Goal: Find contact information: Find contact information

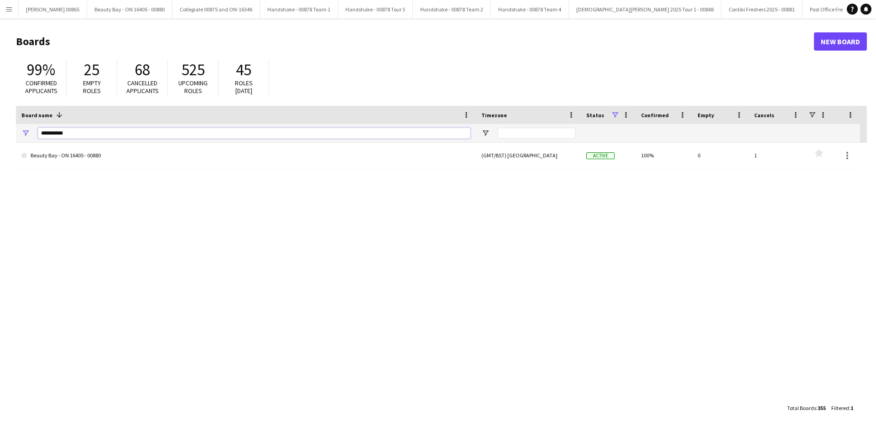
click at [96, 135] on input "**********" at bounding box center [254, 133] width 432 height 11
click at [10, 16] on button "Menu" at bounding box center [9, 9] width 18 height 18
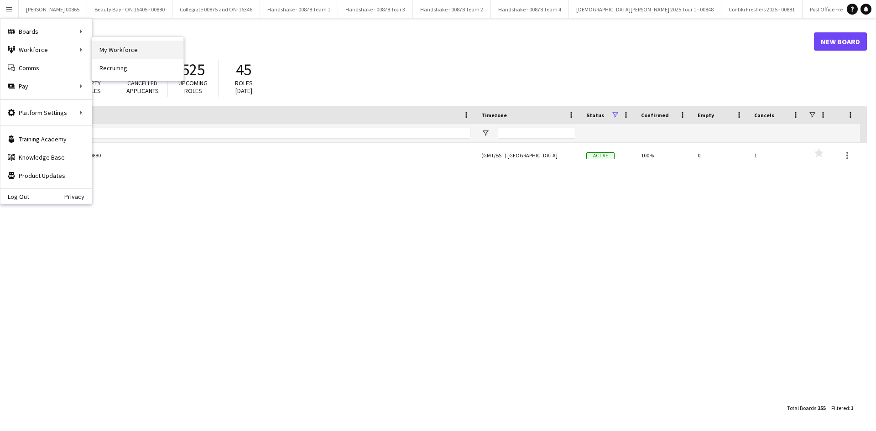
click at [137, 49] on link "My Workforce" at bounding box center [137, 50] width 91 height 18
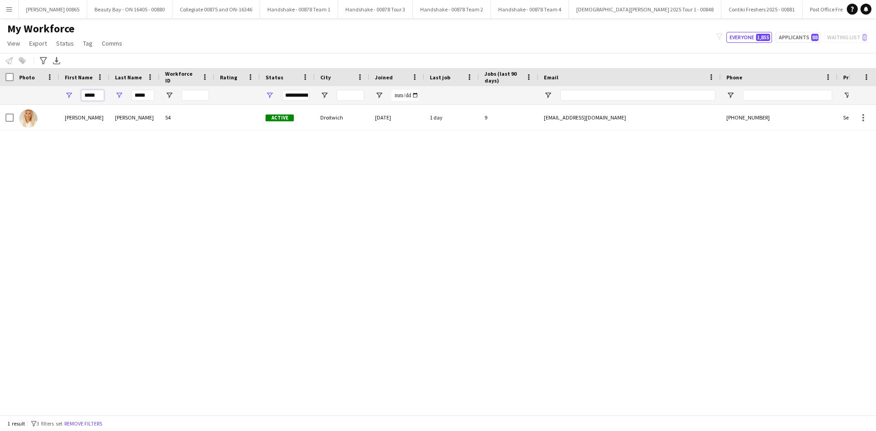
click at [98, 94] on input "*****" at bounding box center [92, 95] width 23 height 11
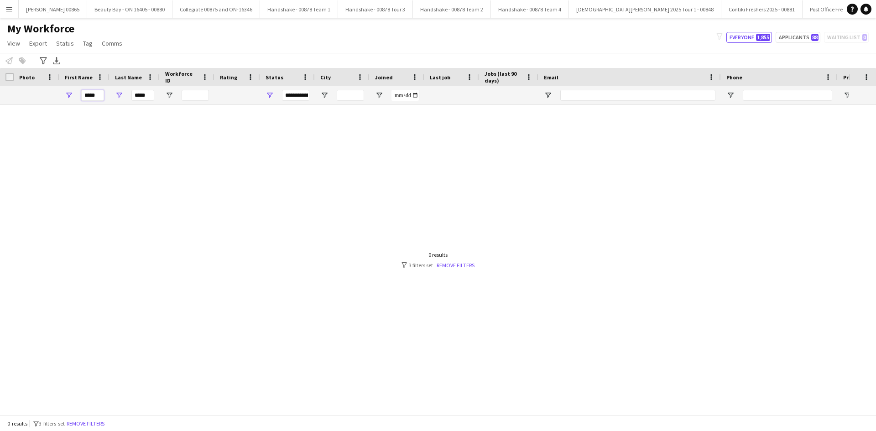
type input "*****"
click at [149, 99] on input "*****" at bounding box center [142, 95] width 23 height 11
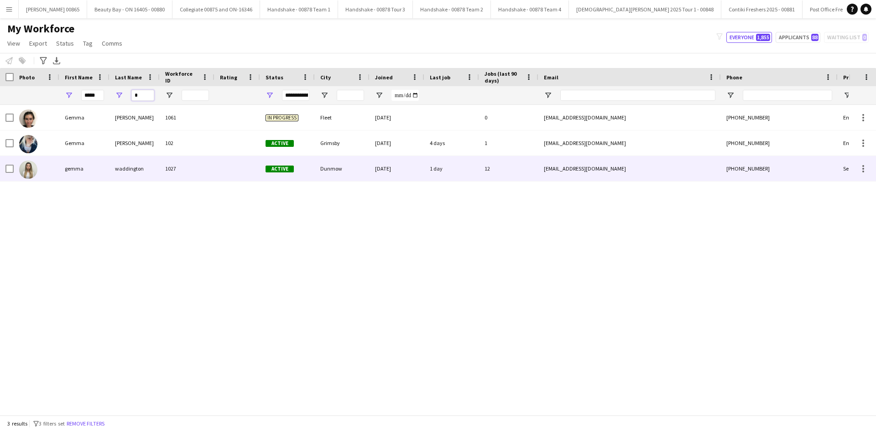
type input "*"
click at [175, 166] on div "1027" at bounding box center [187, 168] width 55 height 25
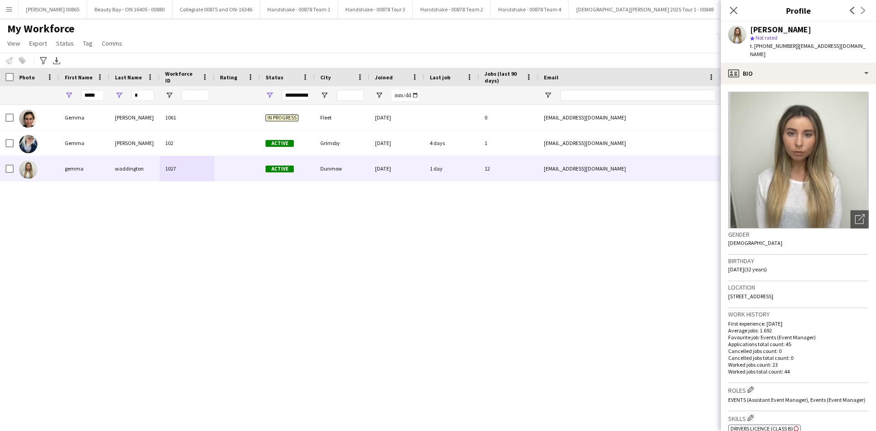
click at [834, 173] on img at bounding box center [798, 160] width 141 height 137
click at [793, 47] on span "| [EMAIL_ADDRESS][DOMAIN_NAME]" at bounding box center [807, 49] width 115 height 15
drag, startPoint x: 856, startPoint y: 43, endPoint x: 795, endPoint y: 45, distance: 61.1
click at [795, 45] on div "[PERSON_NAME] star Not rated t. [PHONE_NUMBER] | [EMAIL_ADDRESS][DOMAIN_NAME]" at bounding box center [798, 42] width 155 height 41
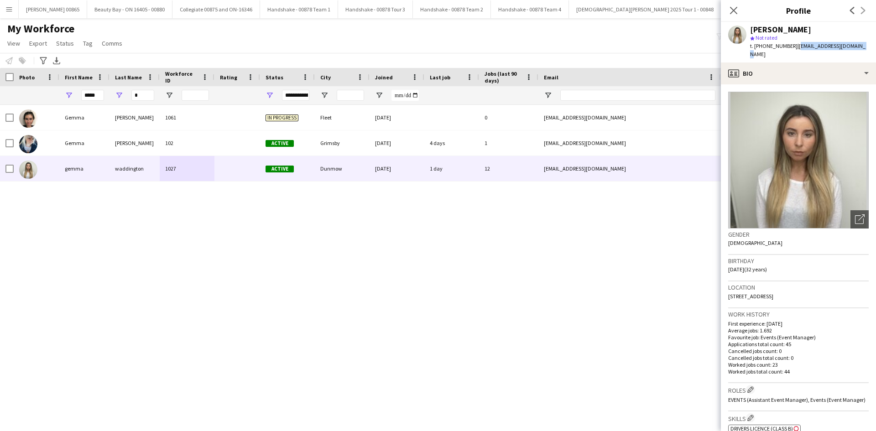
copy span "[EMAIL_ADDRESS][DOMAIN_NAME]"
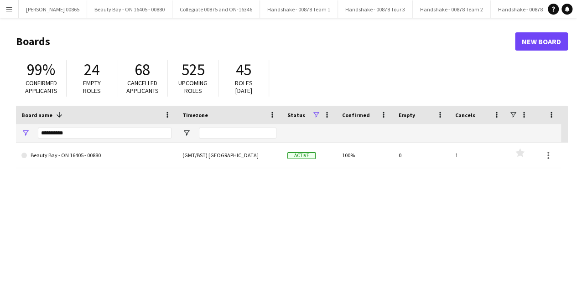
click at [110, 139] on div "**********" at bounding box center [105, 133] width 134 height 18
click at [109, 138] on input "**********" at bounding box center [105, 133] width 134 height 11
click at [80, 136] on input "**********" at bounding box center [105, 133] width 134 height 11
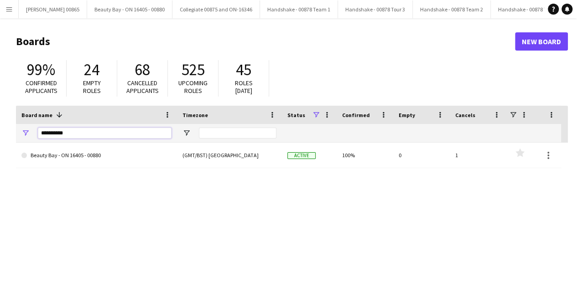
click at [80, 136] on input "**********" at bounding box center [105, 133] width 134 height 11
type input "****"
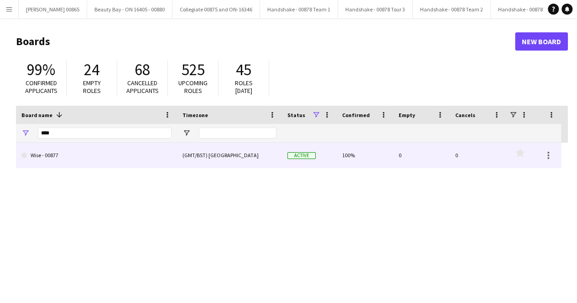
click at [71, 155] on link "Wise - 00877" at bounding box center [96, 156] width 150 height 26
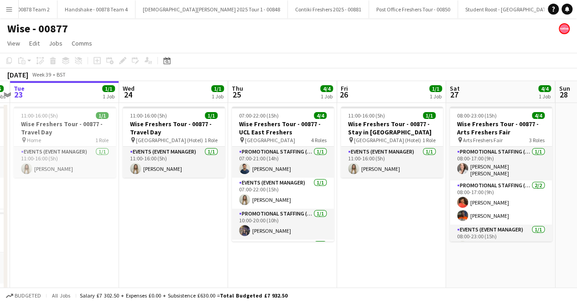
scroll to position [0, 319]
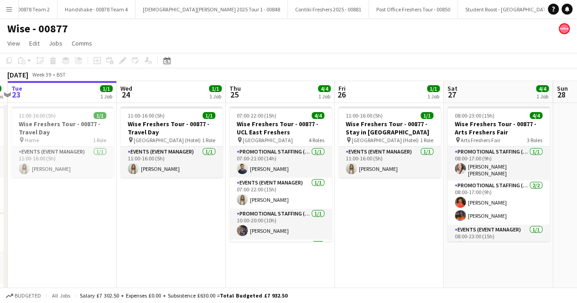
drag, startPoint x: 458, startPoint y: 216, endPoint x: 357, endPoint y: 221, distance: 101.4
click at [357, 221] on app-calendar-viewport "Sat 20 3/3 1 Job Sun 21 1/1 1 Job Mon 22 6/6 2 Jobs Tue 23 1/1 1 Job Wed 24 1/1…" at bounding box center [288, 224] width 577 height 286
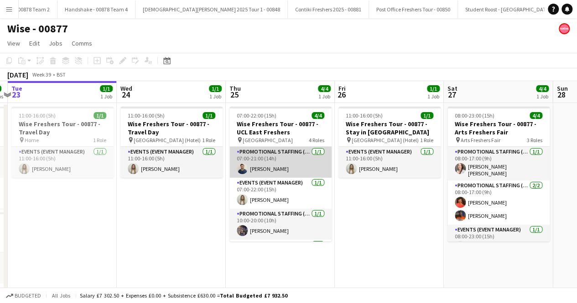
click at [274, 170] on app-card-role "Promotional Staffing (Brand Ambassadors) 1/1 07:00-21:00 (14h) Ghulam Murtaza" at bounding box center [280, 162] width 102 height 31
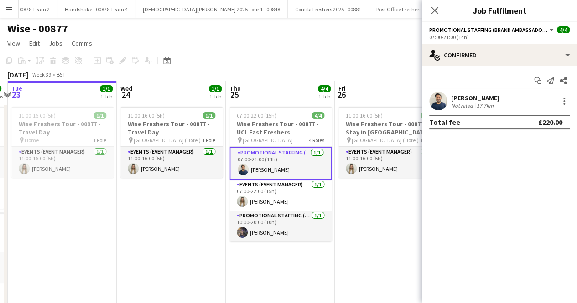
click at [469, 91] on div "Start chat Send notification Share Ghulam Murtaza Not rated 17.7km Total fee £2…" at bounding box center [499, 101] width 155 height 71
click at [475, 99] on div "Ghulam Murtaza" at bounding box center [475, 98] width 48 height 8
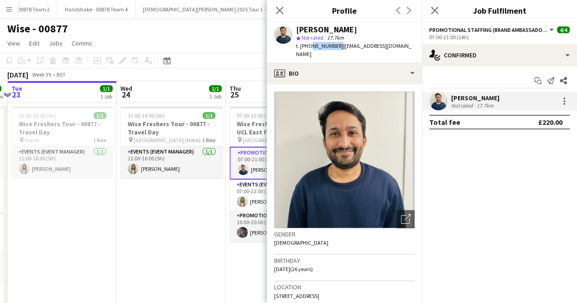
drag, startPoint x: 309, startPoint y: 47, endPoint x: 335, endPoint y: 46, distance: 25.6
click at [335, 46] on span "t. +447445740708" at bounding box center [319, 45] width 47 height 7
copy span "7445740708"
click at [279, 11] on icon at bounding box center [279, 10] width 9 height 9
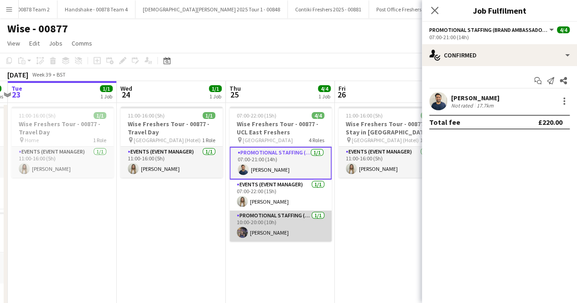
click at [288, 231] on app-card-role "Promotional Staffing (Brand Ambassadors) 1/1 10:00-20:00 (10h) Vishruti Patel" at bounding box center [280, 226] width 102 height 31
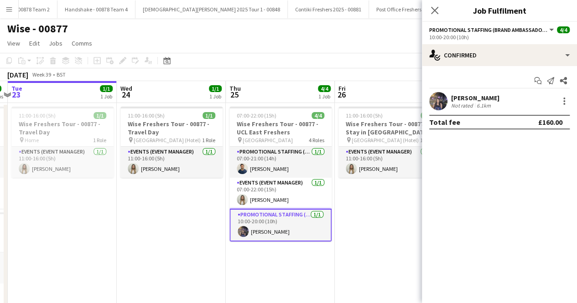
click at [293, 221] on app-card-role "Promotional Staffing (Brand Ambassadors) 1/1 10:00-20:00 (10h) Vishruti Patel" at bounding box center [280, 225] width 102 height 33
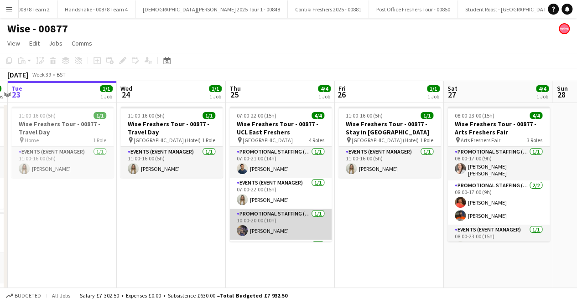
click at [266, 227] on app-card-role "Promotional Staffing (Brand Ambassadors) 1/1 10:00-20:00 (10h) Vishruti Patel" at bounding box center [280, 224] width 102 height 31
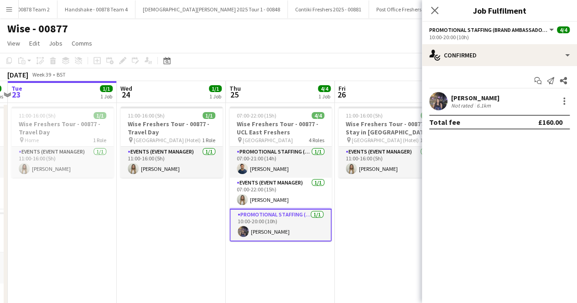
click at [465, 99] on div "Vishruti Patel" at bounding box center [475, 98] width 48 height 8
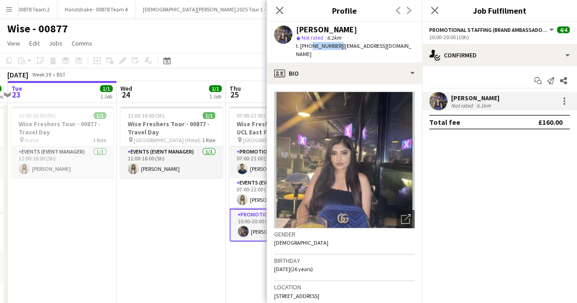
drag, startPoint x: 309, startPoint y: 47, endPoint x: 335, endPoint y: 47, distance: 25.5
click at [335, 47] on span "t. +447949949094" at bounding box center [319, 45] width 47 height 7
copy span "7949949094"
drag, startPoint x: 221, startPoint y: 37, endPoint x: 238, endPoint y: 64, distance: 31.6
click at [221, 37] on app-page-menu "View Day view expanded Day view collapsed Month view Date picker Jump to today …" at bounding box center [288, 44] width 577 height 17
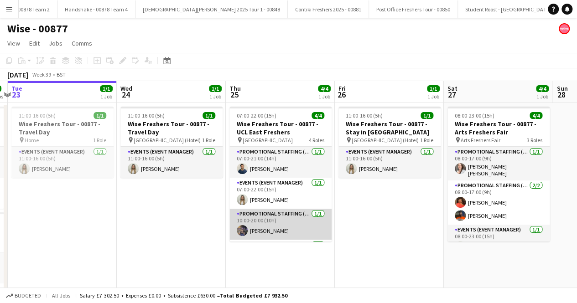
scroll to position [29, 0]
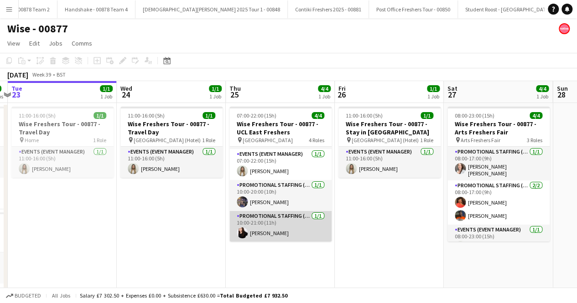
click at [279, 231] on app-card-role "Promotional Staffing (Brand Ambassadors) 1/1 10:00-21:00 (11h) Isa Morais" at bounding box center [280, 226] width 102 height 31
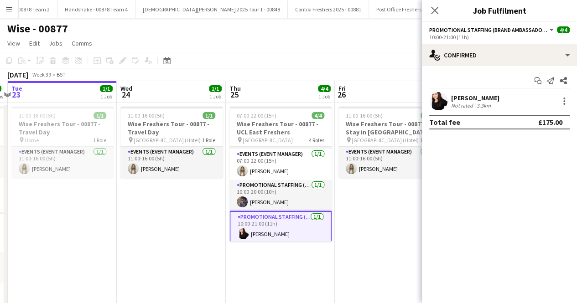
click at [463, 95] on div "Isa Morais" at bounding box center [475, 98] width 48 height 8
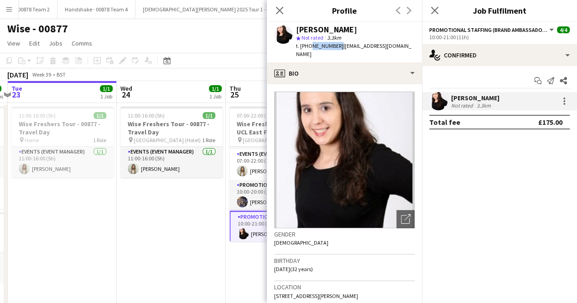
drag, startPoint x: 307, startPoint y: 45, endPoint x: 335, endPoint y: 46, distance: 27.9
click at [335, 46] on span "t. +447383992441" at bounding box center [319, 45] width 47 height 7
copy span "7383992441"
click at [281, 7] on icon "Close pop-in" at bounding box center [279, 10] width 9 height 9
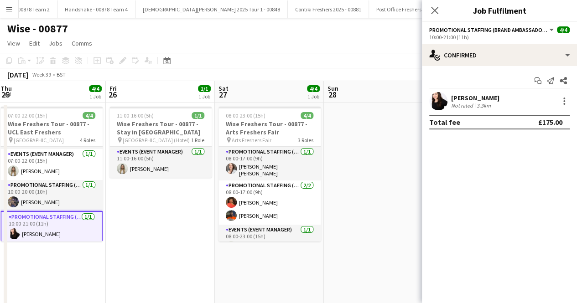
scroll to position [0, 331]
drag, startPoint x: 369, startPoint y: 208, endPoint x: 146, endPoint y: 216, distance: 223.2
click at [146, 216] on app-calendar-viewport "Mon 22 6/6 2 Jobs Tue 23 1/1 1 Job Wed 24 1/1 1 Job Thu 25 4/4 1 Job Fri 26 1/1…" at bounding box center [288, 224] width 577 height 286
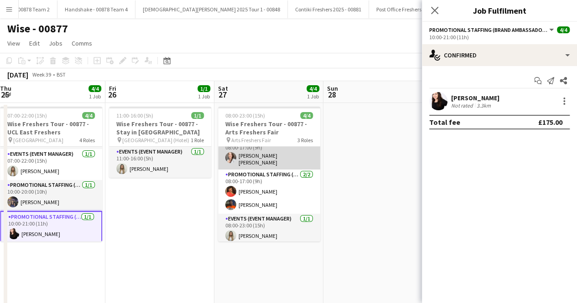
click at [250, 156] on app-card-role "Promotional Staffing (Brand Ambassadors) 1/1 08:00-17:00 (9h) Kristel Heidi Sei…" at bounding box center [269, 153] width 102 height 34
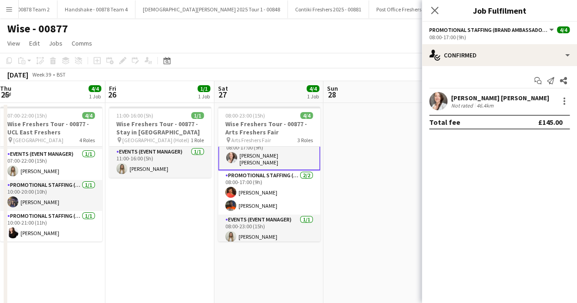
click at [250, 156] on app-card-role "Promotional Staffing (Brand Ambassadors) 1/1 08:00-17:00 (9h) Kristel Heidi Sei…" at bounding box center [269, 153] width 102 height 36
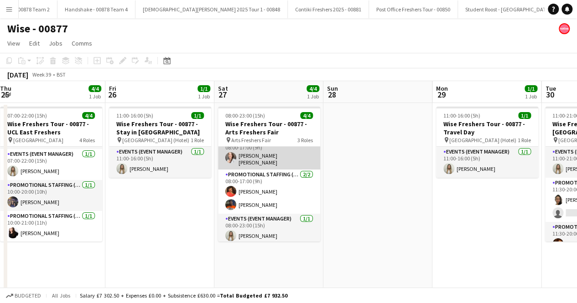
click at [250, 156] on app-card-role "Promotional Staffing (Brand Ambassadors) 1/1 08:00-17:00 (9h) Kristel Heidi Sei…" at bounding box center [269, 153] width 102 height 34
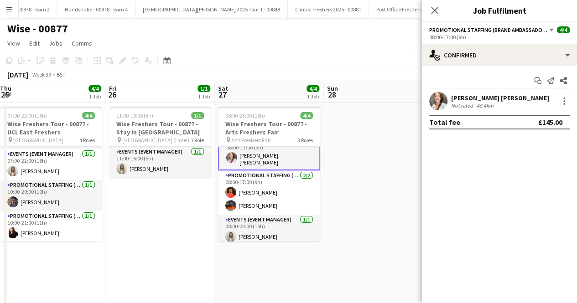
click at [480, 97] on div "Kristel Heidi Seidler" at bounding box center [500, 98] width 98 height 8
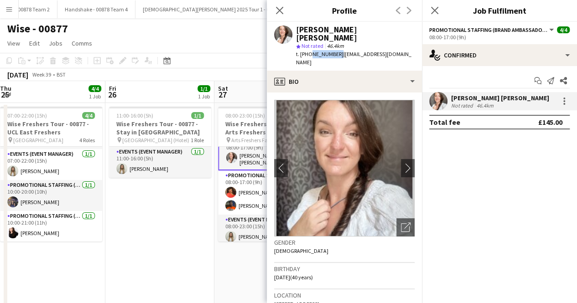
drag, startPoint x: 335, startPoint y: 47, endPoint x: 309, endPoint y: 47, distance: 26.0
click at [309, 51] on span "t. +447852115897" at bounding box center [319, 54] width 47 height 7
copy span "7852115897"
click at [255, 193] on app-card-role "Promotional Staffing (Brand Ambassadors) 2/2 08:00-17:00 (9h) Sarah Cahill Shar…" at bounding box center [269, 193] width 102 height 44
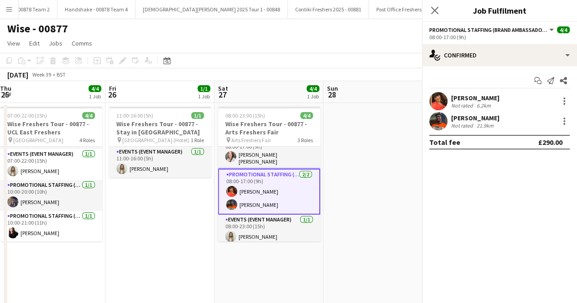
scroll to position [11, 0]
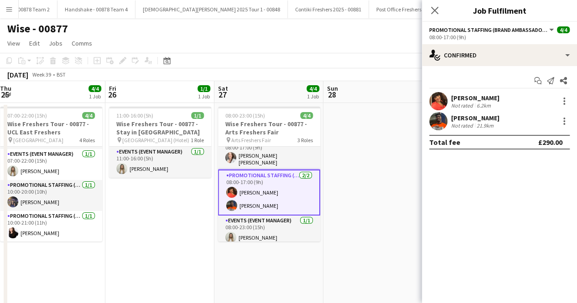
click at [256, 190] on app-card-role "Promotional Staffing (Brand Ambassadors) 2/2 08:00-17:00 (9h) Sarah Cahill Shar…" at bounding box center [269, 193] width 102 height 46
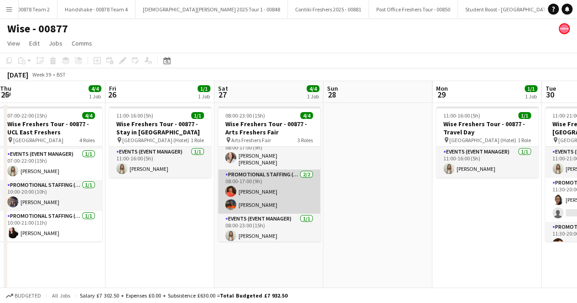
click at [258, 193] on app-card-role "Promotional Staffing (Brand Ambassadors) 2/2 08:00-17:00 (9h) Sarah Cahill Shar…" at bounding box center [269, 192] width 102 height 44
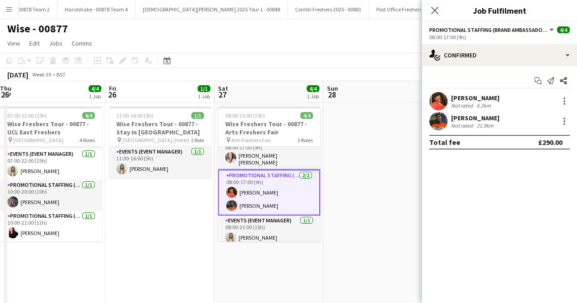
click at [478, 95] on div "Sarah Cahill" at bounding box center [475, 98] width 48 height 8
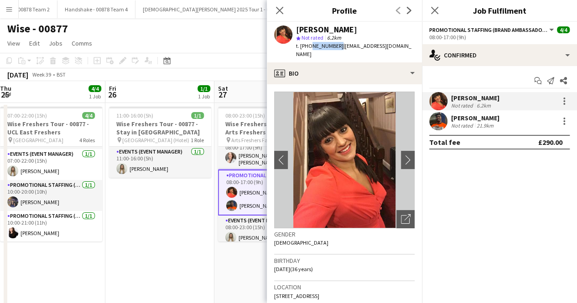
drag, startPoint x: 336, startPoint y: 46, endPoint x: 309, endPoint y: 48, distance: 26.5
click at [309, 48] on span "t. +447900831736" at bounding box center [319, 45] width 47 height 7
copy span "7900831736"
click at [401, 155] on app-icon "chevron-right" at bounding box center [408, 160] width 14 height 10
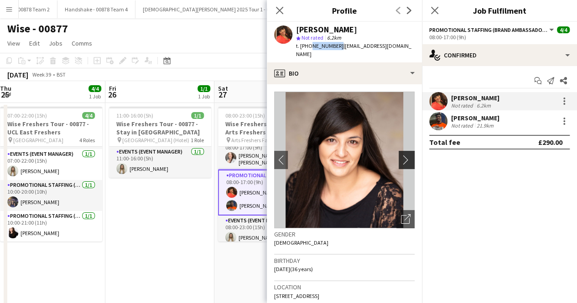
click at [401, 155] on app-icon "chevron-right" at bounding box center [408, 160] width 14 height 10
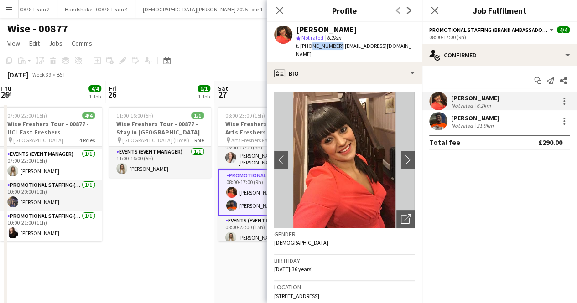
click at [291, 150] on img at bounding box center [344, 160] width 141 height 137
click at [286, 155] on app-icon "chevron-left" at bounding box center [281, 160] width 14 height 10
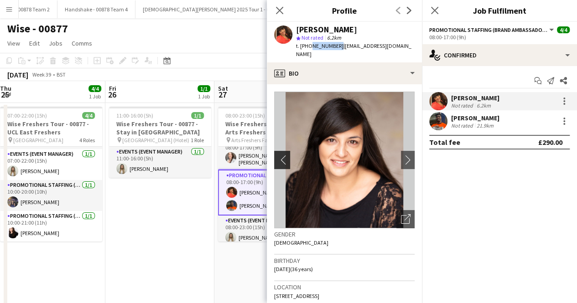
click at [286, 155] on app-icon "chevron-left" at bounding box center [281, 160] width 14 height 10
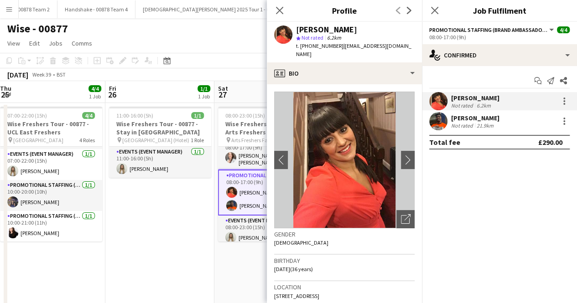
click at [465, 113] on div "Sharvin Seegoolam Not rated 21.9km" at bounding box center [499, 121] width 155 height 18
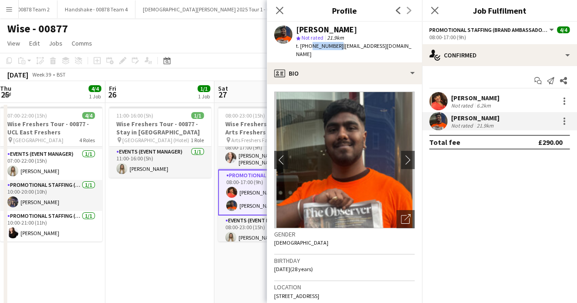
drag, startPoint x: 335, startPoint y: 47, endPoint x: 307, endPoint y: 47, distance: 28.3
click at [307, 47] on span "t. +447462044136" at bounding box center [319, 45] width 47 height 7
copy span "7462044136"
